Goal: Task Accomplishment & Management: Complete application form

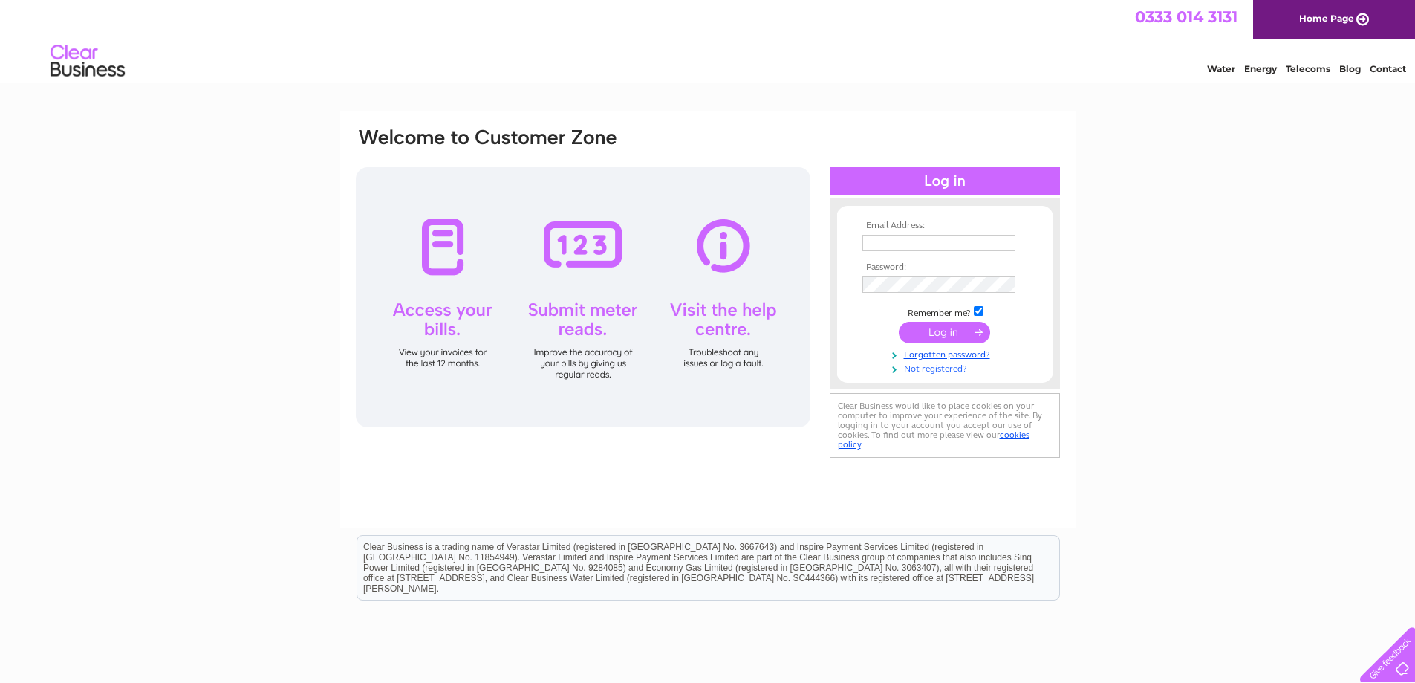
click at [927, 366] on link "Not registered?" at bounding box center [946, 367] width 169 height 14
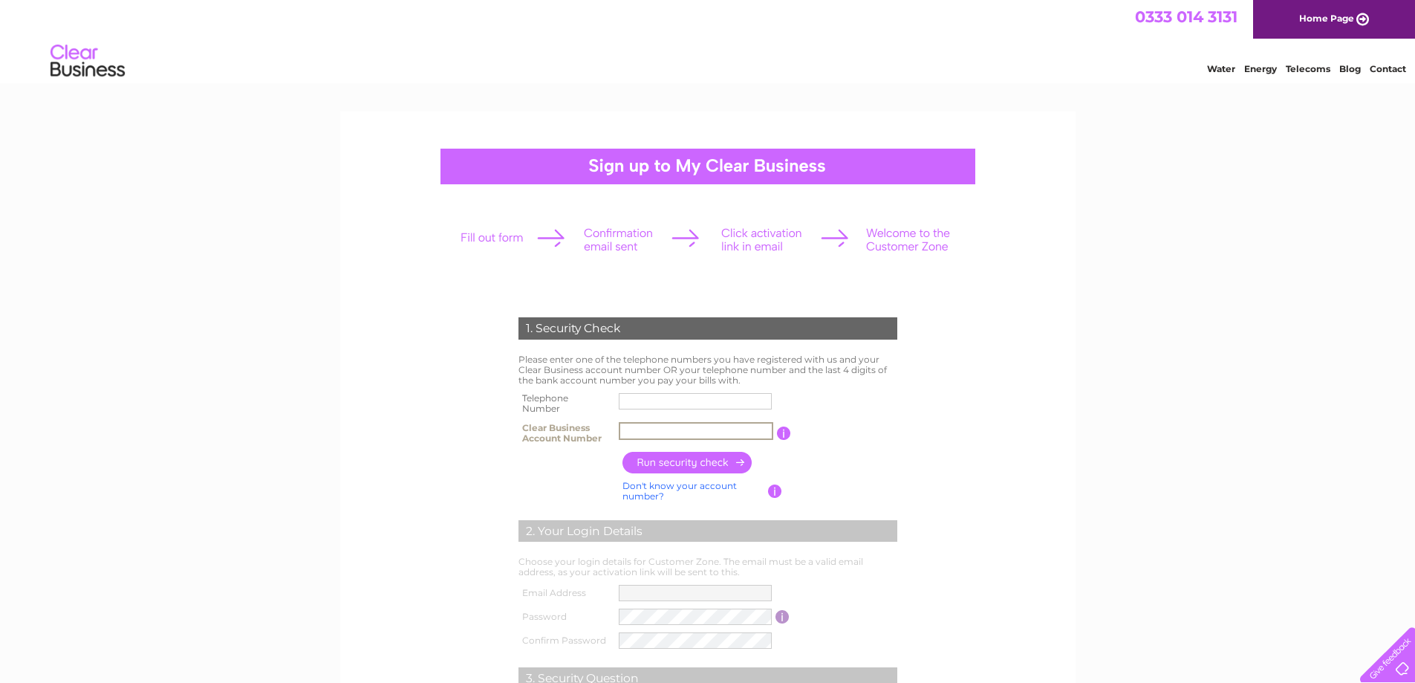
click at [651, 429] on input "text" at bounding box center [696, 431] width 154 height 18
type input "cb265261"
click at [658, 400] on input "text" at bounding box center [696, 401] width 154 height 18
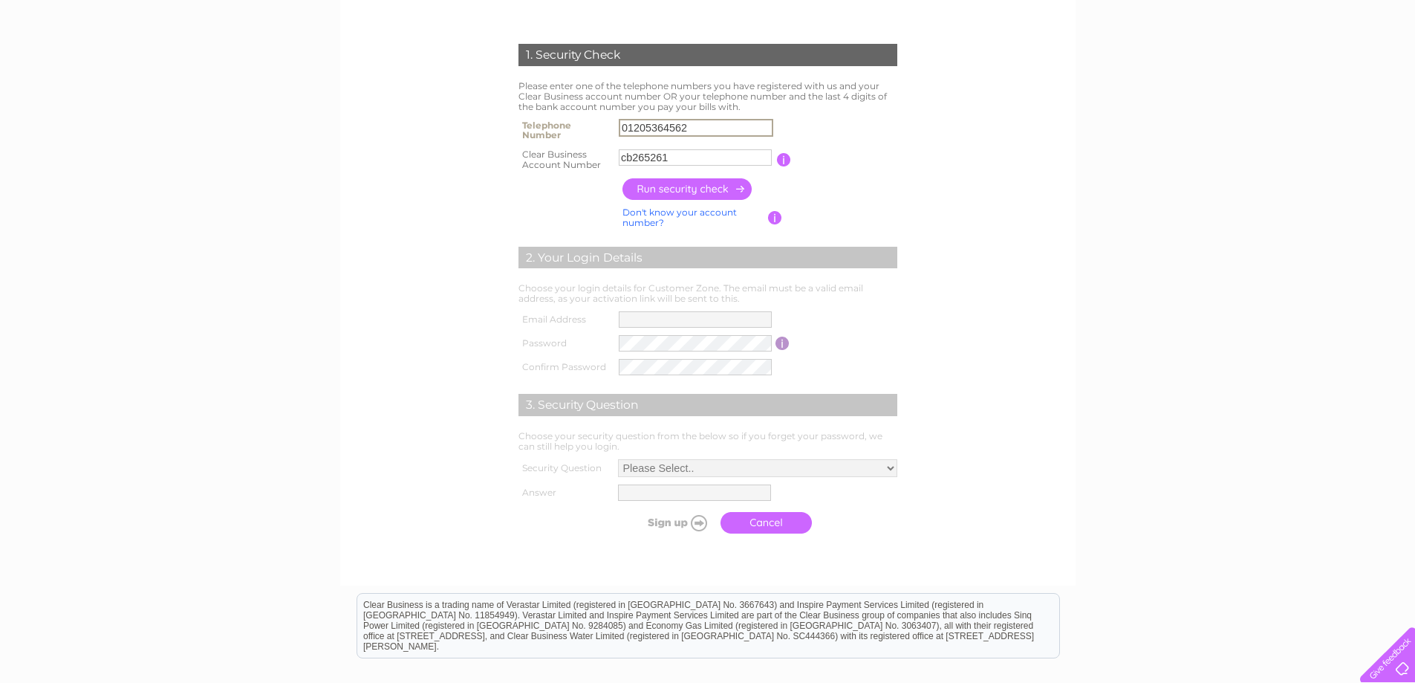
scroll to position [297, 0]
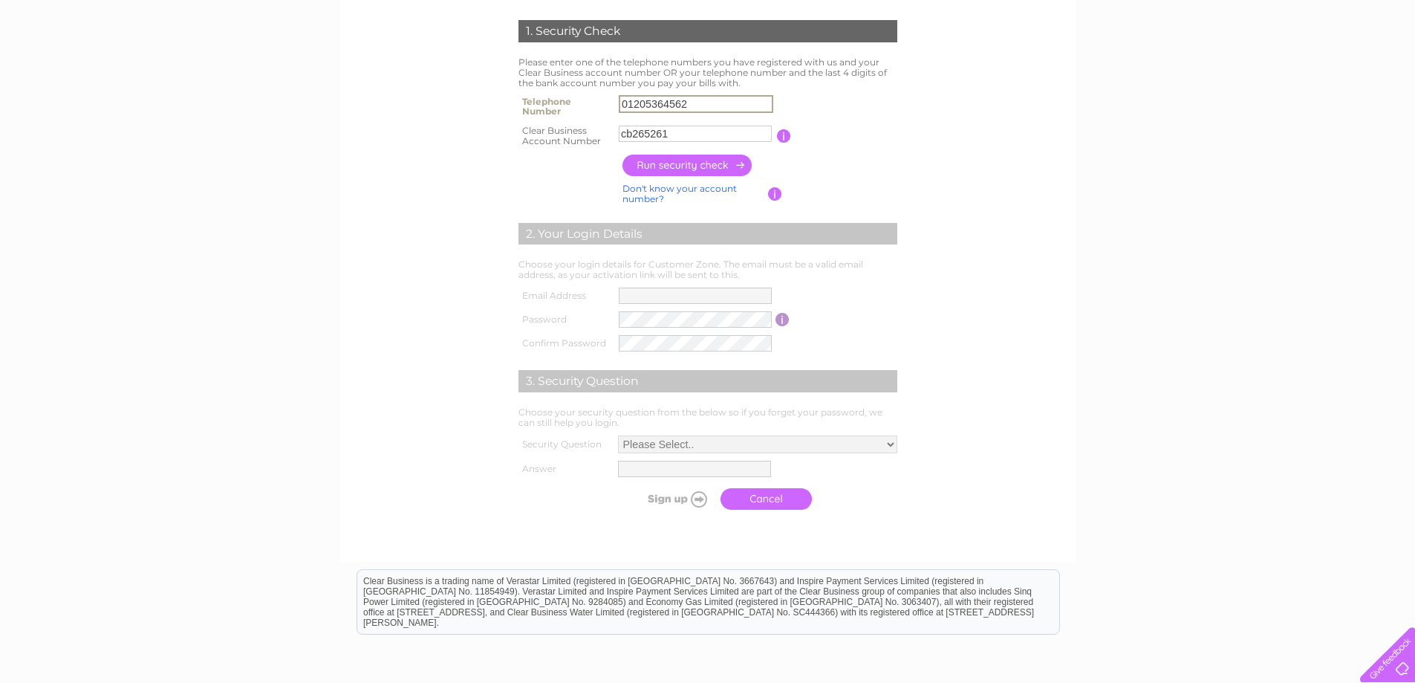
type input "01205364562"
click at [637, 166] on input "button" at bounding box center [687, 165] width 131 height 22
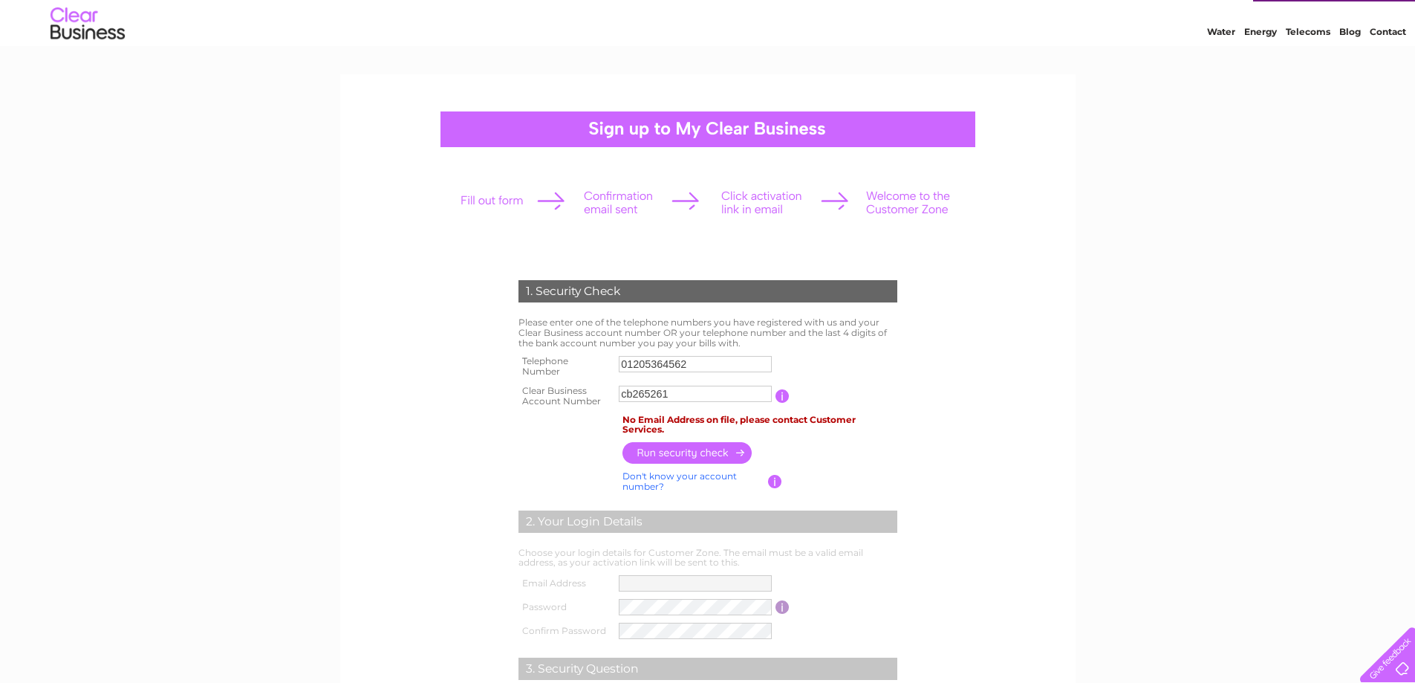
scroll to position [0, 0]
